Goal: Navigation & Orientation: Understand site structure

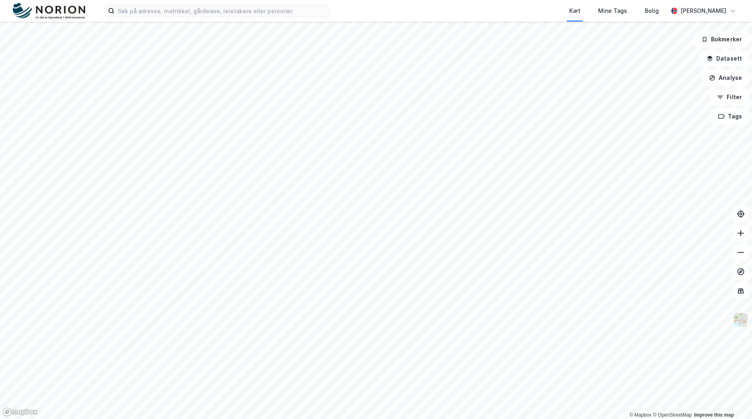
click at [744, 320] on img at bounding box center [740, 319] width 15 height 15
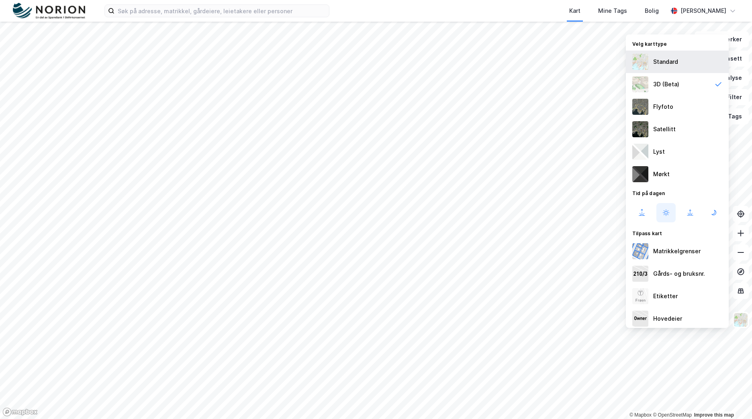
click at [695, 63] on div "Standard" at bounding box center [677, 62] width 103 height 22
